Goal: Information Seeking & Learning: Learn about a topic

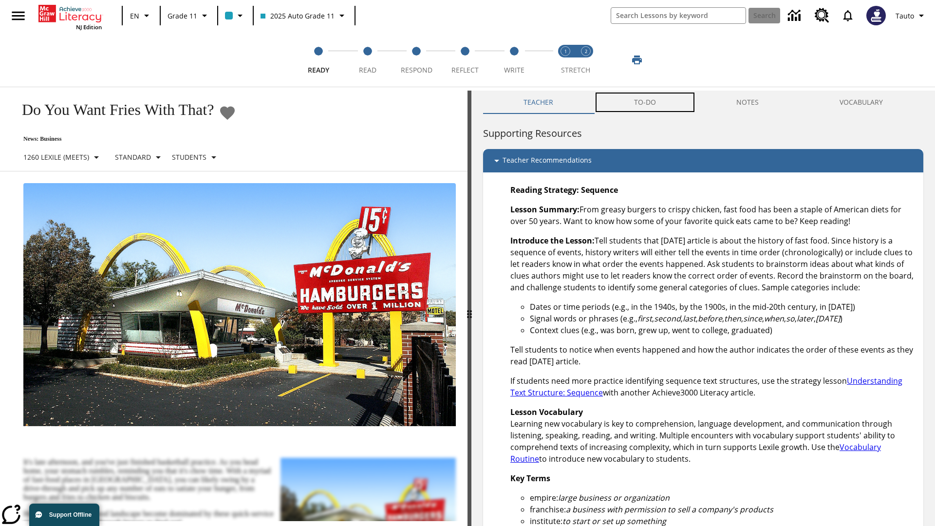
click at [645, 102] on button "TO-DO" at bounding box center [645, 102] width 103 height 23
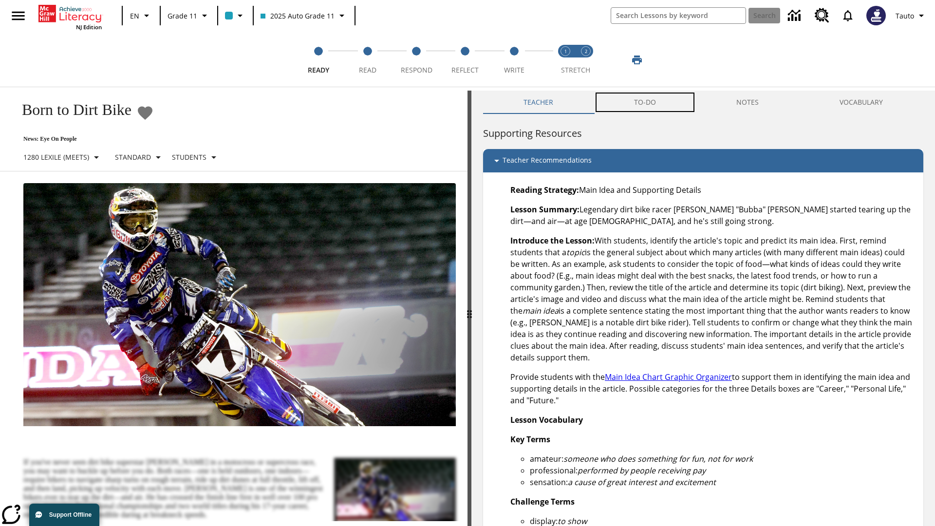
click at [645, 102] on button "TO-DO" at bounding box center [645, 102] width 103 height 23
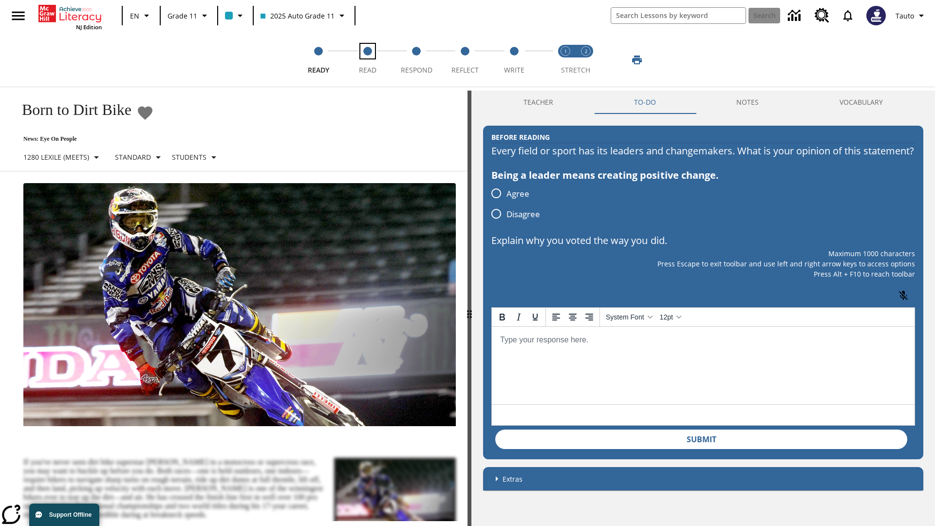
click at [367, 60] on span "Read" at bounding box center [368, 66] width 18 height 18
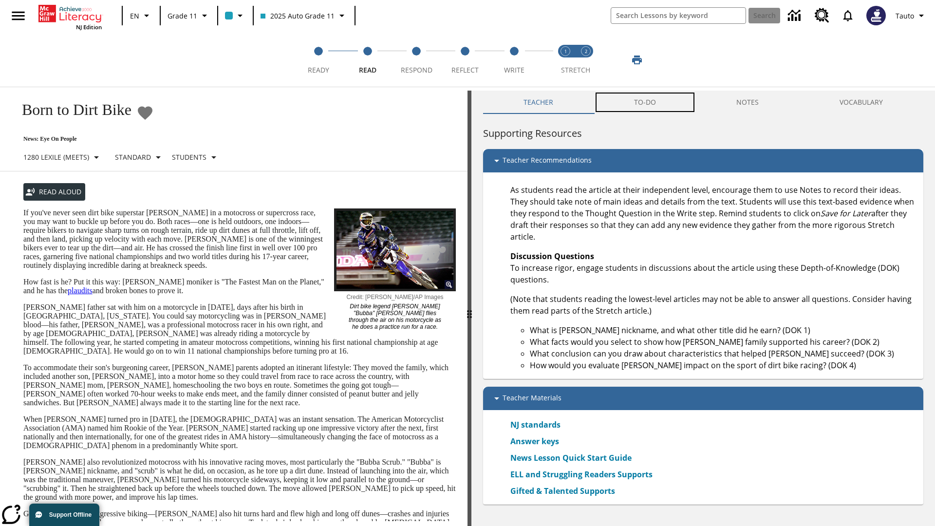
scroll to position [0, 0]
click at [645, 102] on button "TO-DO" at bounding box center [645, 101] width 103 height 23
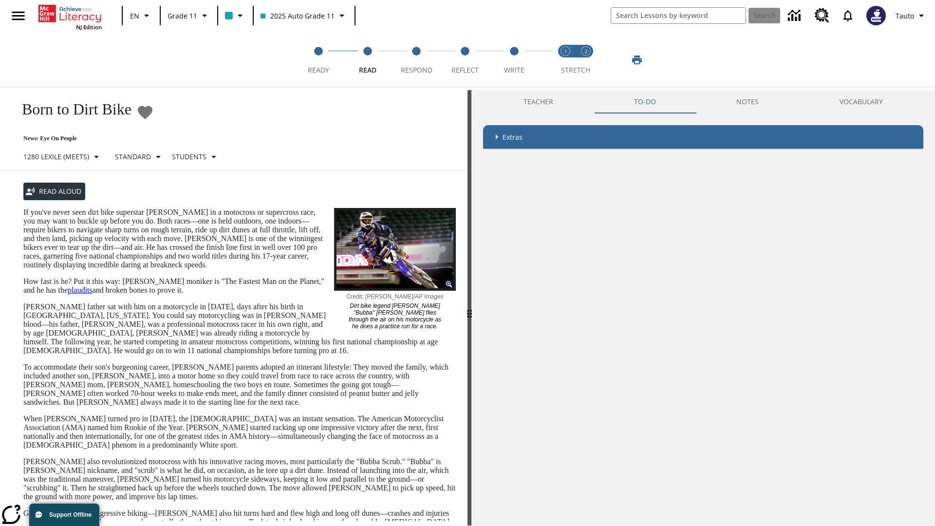
click at [23, 208] on p "If you've never seen dirt bike superstar [PERSON_NAME] in a motocross or superc…" at bounding box center [239, 238] width 433 height 61
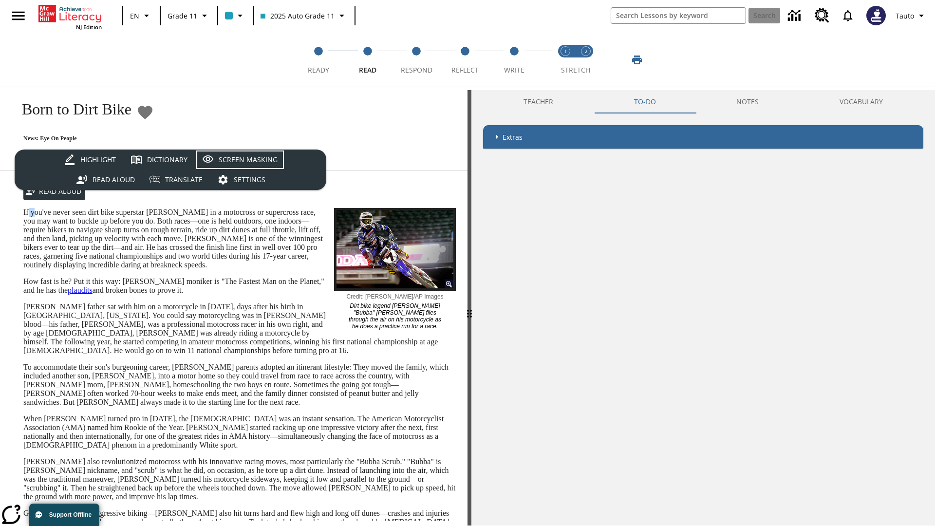
click at [240, 160] on div "Screen Masking" at bounding box center [248, 160] width 59 height 12
click at [416, 60] on span "Respond" at bounding box center [417, 66] width 32 height 18
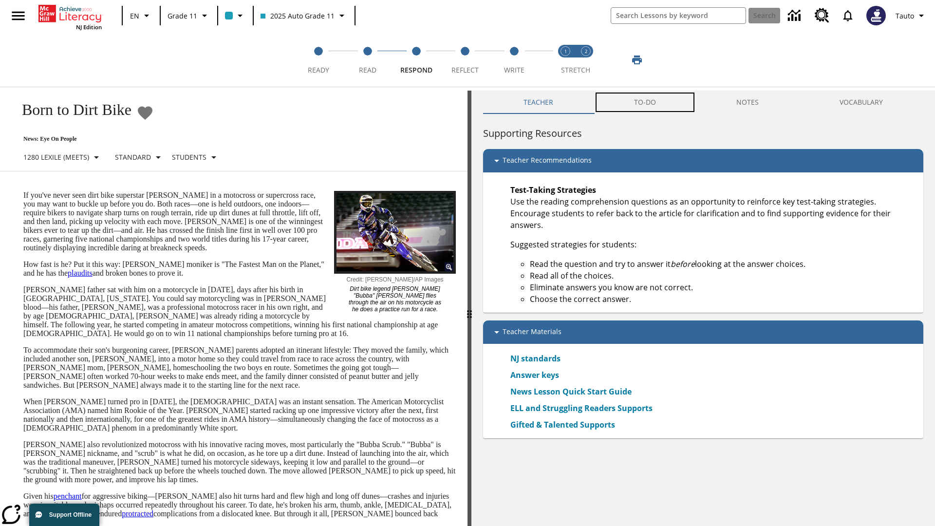
scroll to position [0, 0]
click at [645, 102] on button "TO-DO" at bounding box center [645, 101] width 103 height 23
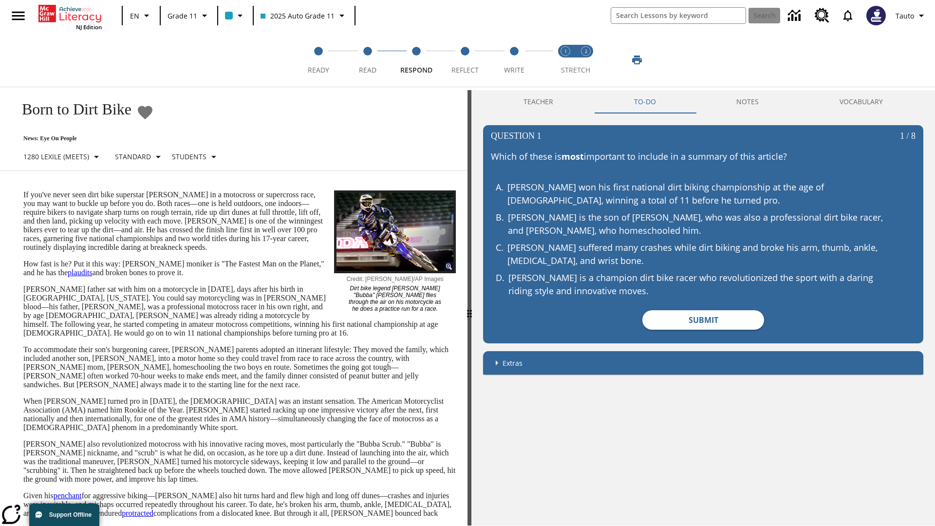
click at [23, 190] on p "If you've never seen dirt bike superstar [PERSON_NAME] in a motocross or superc…" at bounding box center [239, 220] width 433 height 61
click at [465, 60] on span "Reflect" at bounding box center [465, 66] width 27 height 18
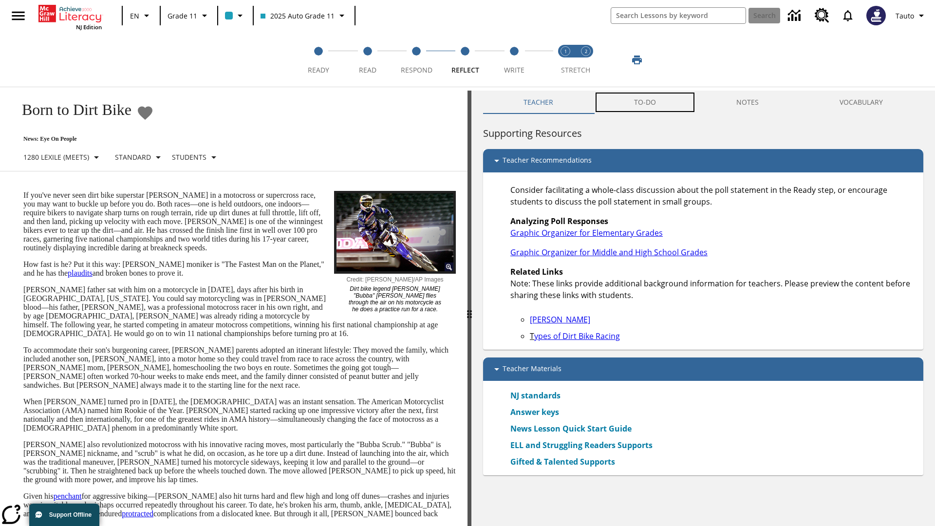
scroll to position [0, 0]
click at [645, 102] on button "TO-DO" at bounding box center [645, 101] width 103 height 23
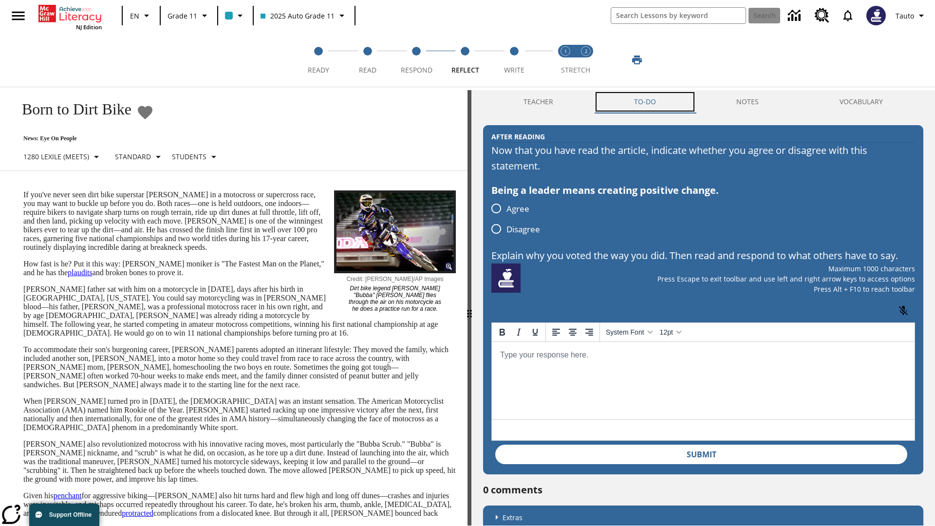
scroll to position [0, 0]
click at [23, 190] on p "If you've never seen dirt bike superstar [PERSON_NAME] in a motocross or superc…" at bounding box center [239, 220] width 433 height 61
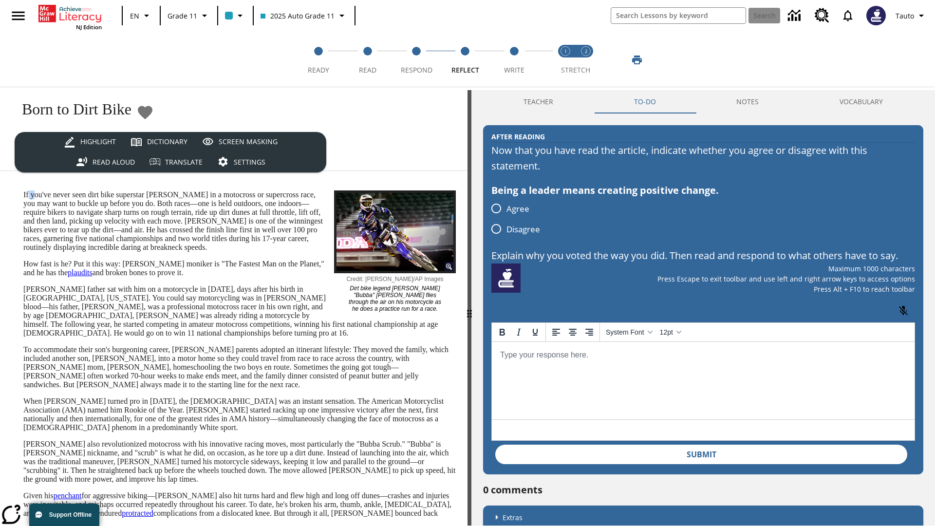
click at [23, 190] on p "If you've never seen dirt bike superstar [PERSON_NAME] in a motocross or superc…" at bounding box center [239, 220] width 433 height 61
click at [514, 60] on span "Write" at bounding box center [514, 66] width 20 height 18
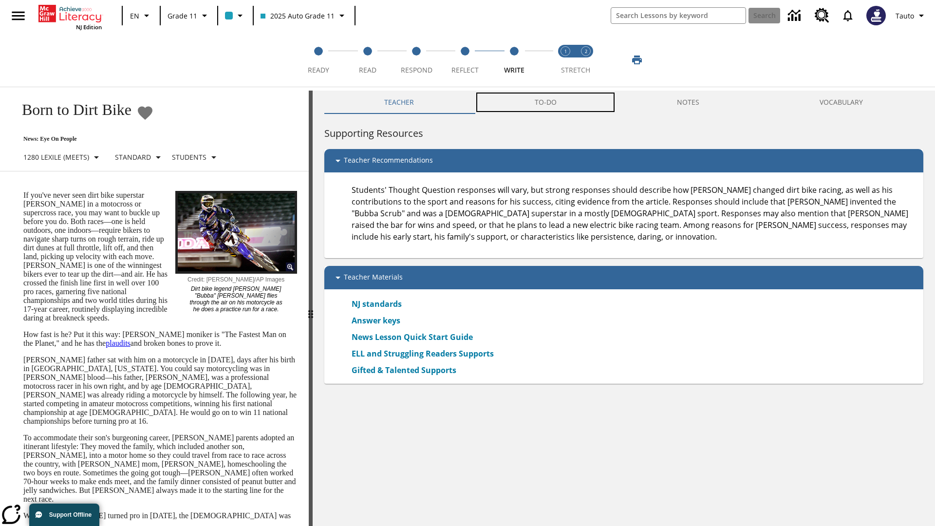
scroll to position [0, 0]
click at [546, 102] on button "TO-DO" at bounding box center [545, 101] width 142 height 23
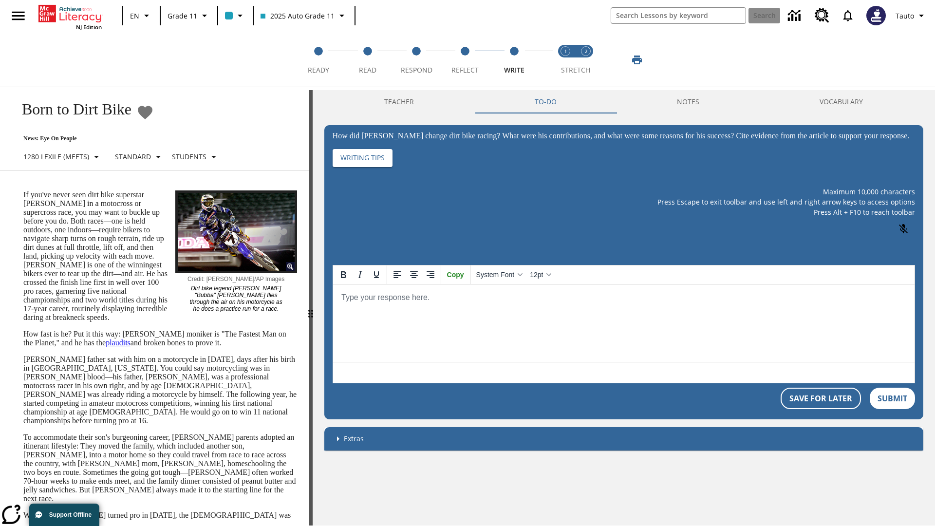
scroll to position [0, 0]
click at [23, 190] on p "If you've never seen dirt bike superstar [PERSON_NAME] in a motocross or superc…" at bounding box center [160, 256] width 274 height 132
click at [566, 60] on span "Stretch Read step 1 of 2" at bounding box center [565, 66] width 13 height 18
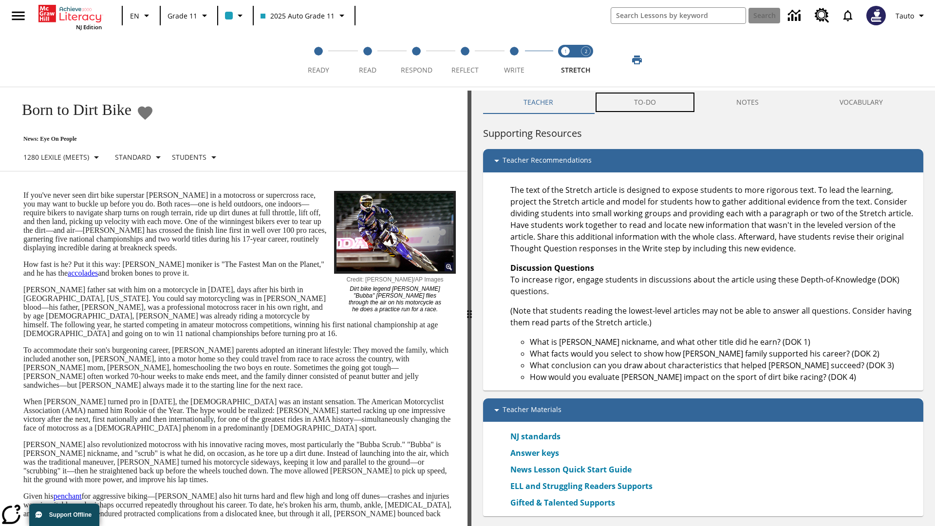
scroll to position [0, 0]
